Goal: Transaction & Acquisition: Purchase product/service

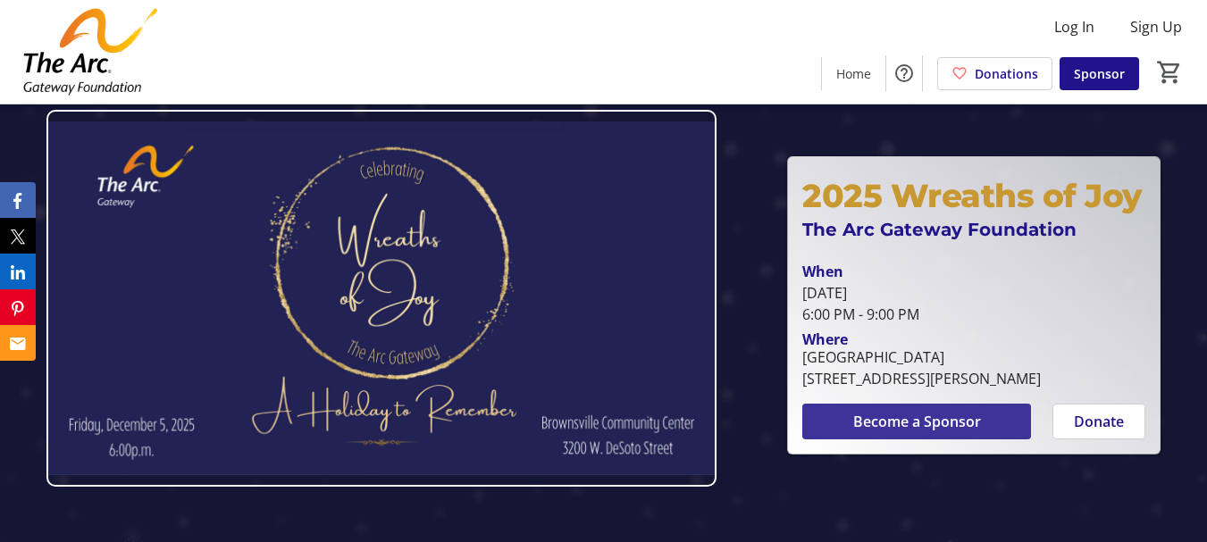
click at [916, 430] on span "Become a Sponsor" at bounding box center [917, 421] width 128 height 21
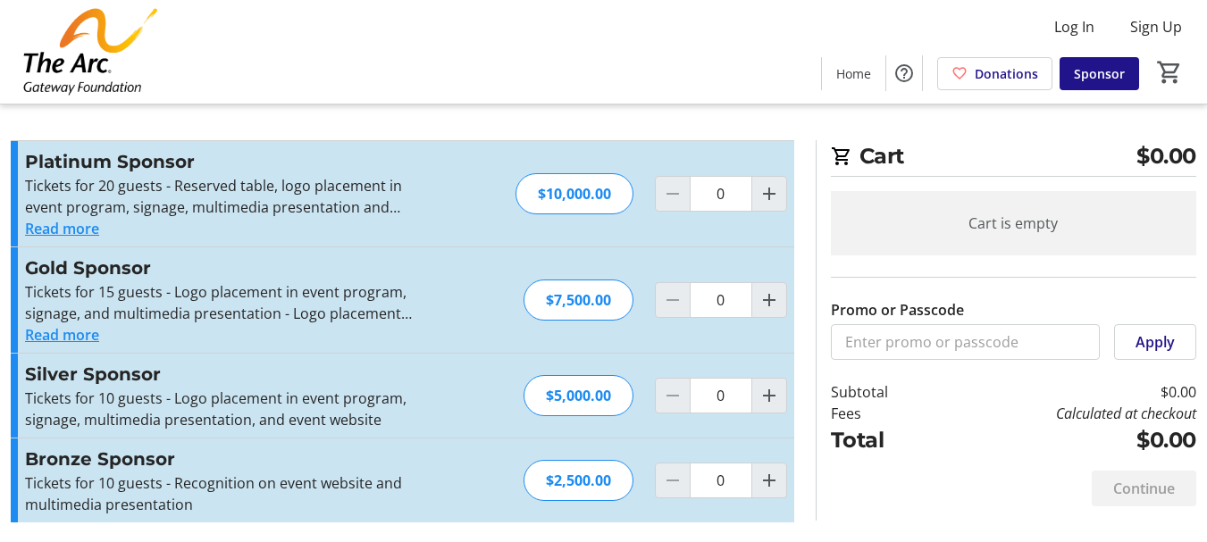
scroll to position [9, 0]
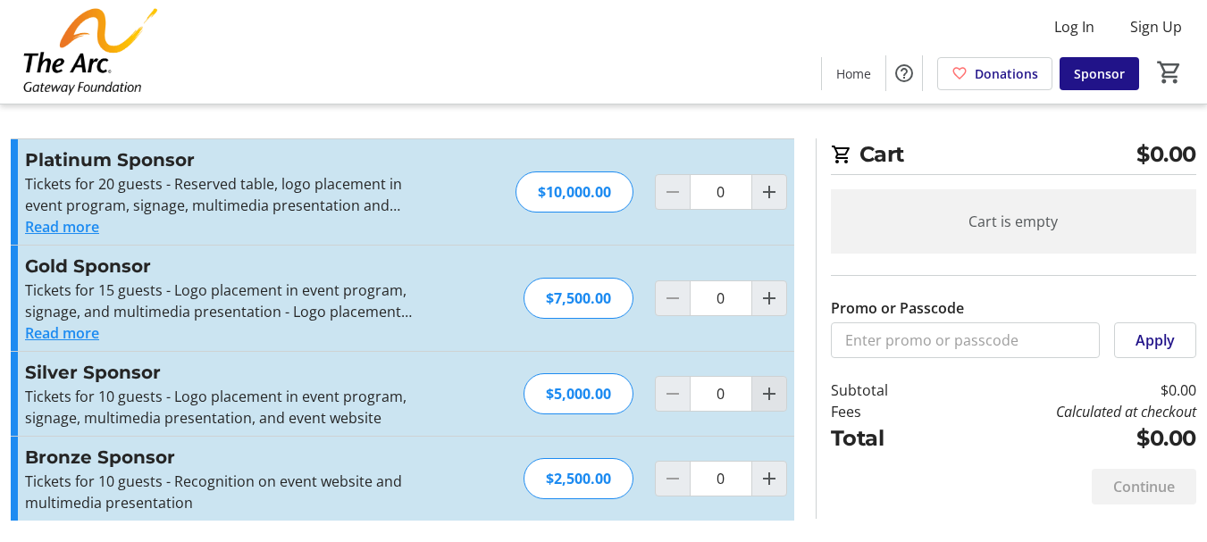
click at [764, 397] on mat-icon "Increment by one" at bounding box center [768, 393] width 21 height 21
type input "1"
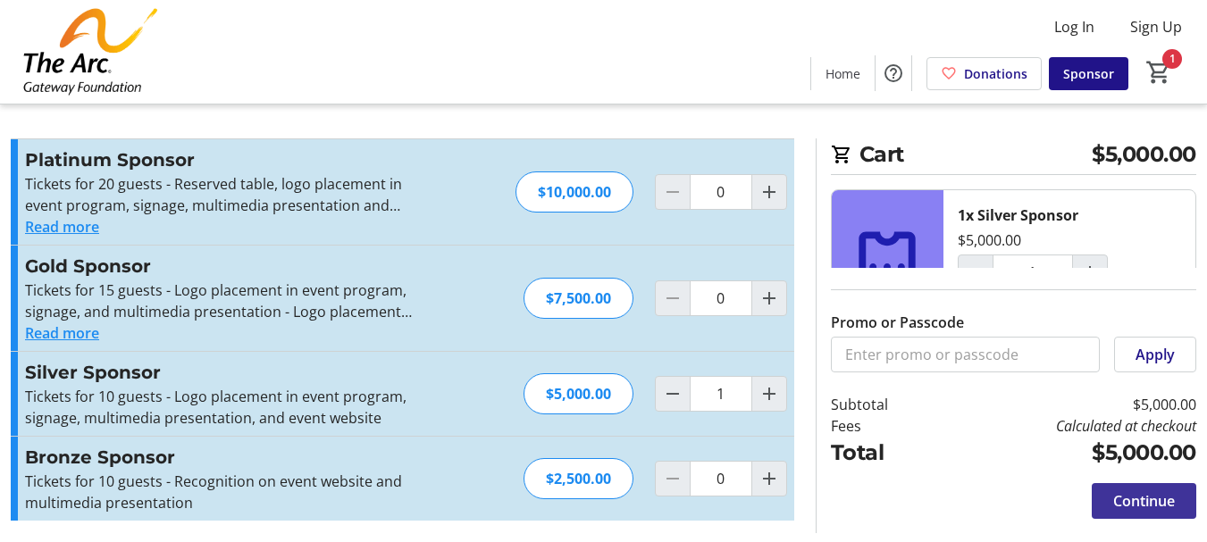
click at [1154, 496] on span "Continue" at bounding box center [1144, 500] width 62 height 21
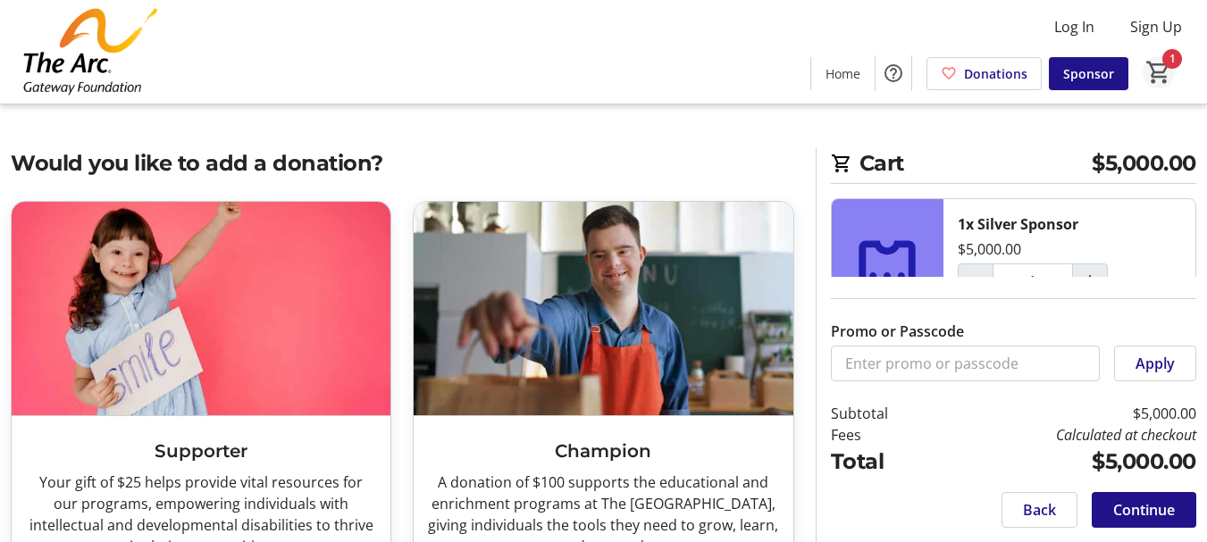
click at [1157, 72] on mat-icon "1" at bounding box center [1158, 72] width 27 height 27
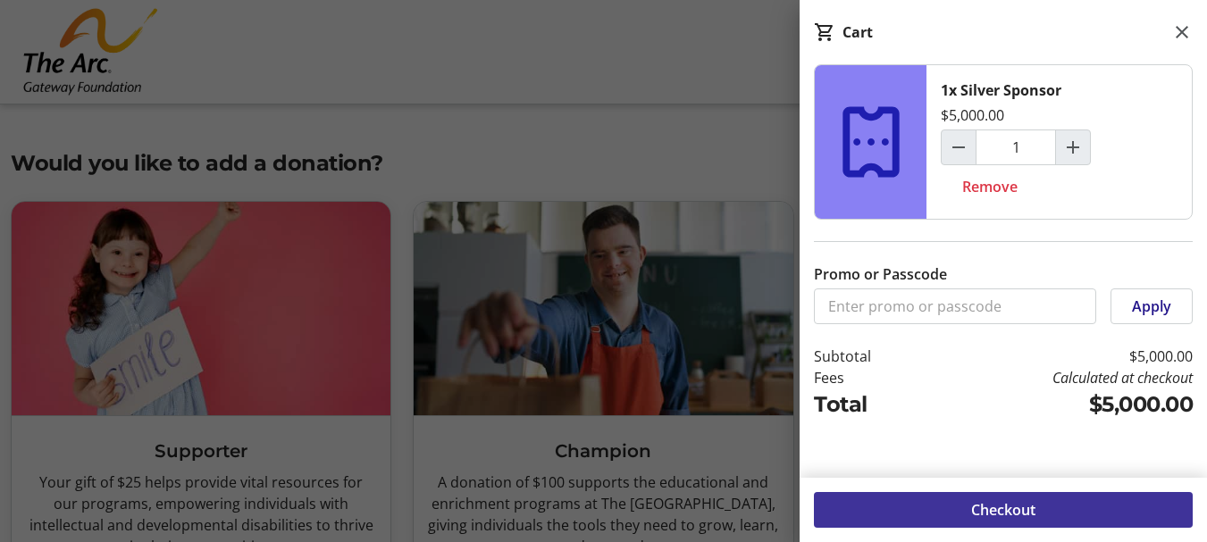
click at [1015, 513] on span "Checkout" at bounding box center [1003, 509] width 64 height 21
